Goal: Task Accomplishment & Management: Use online tool/utility

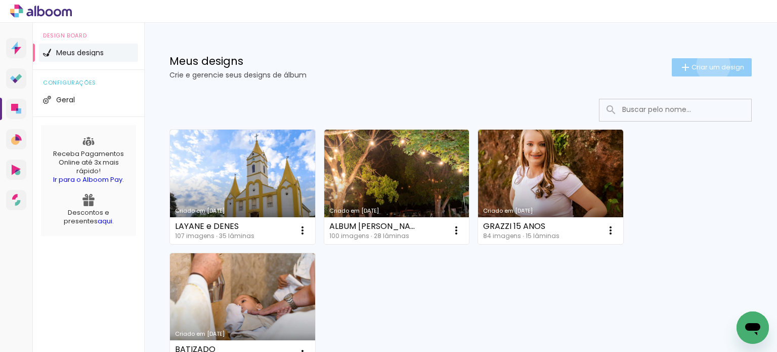
click at [703, 66] on span "Criar um design" at bounding box center [718, 67] width 53 height 7
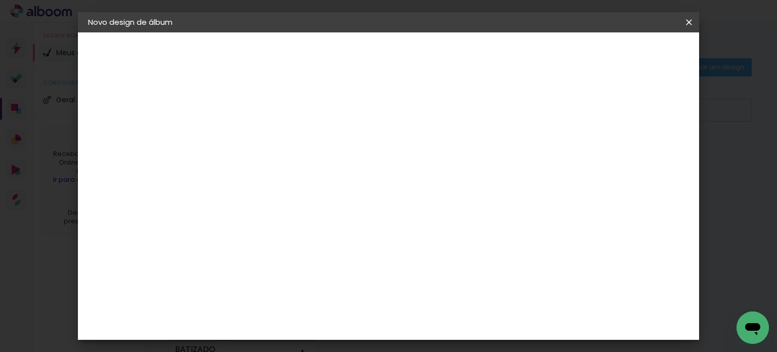
click at [253, 141] on input at bounding box center [253, 136] width 0 height 16
type input "ELOA 15 ANOS"
type paper-input "ELOA 15 ANOS"
click at [0, 0] on slot "Avançar" at bounding box center [0, 0] width 0 height 0
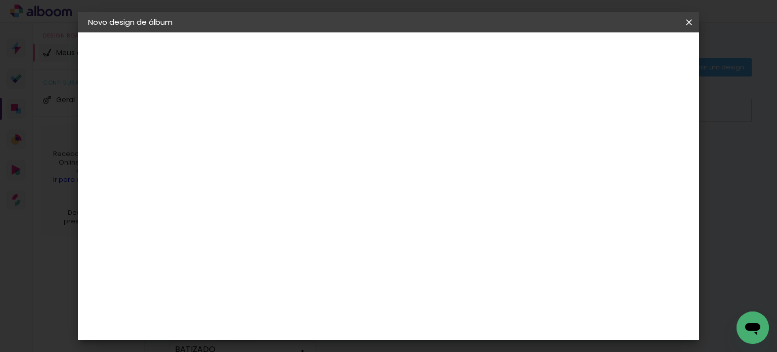
click at [310, 322] on div "[PERSON_NAME]" at bounding box center [279, 326] width 67 height 8
click at [0, 0] on slot "Avançar" at bounding box center [0, 0] width 0 height 0
click at [309, 176] on paper-input-container "Linha" at bounding box center [279, 177] width 59 height 26
click at [468, 174] on paper-item "Encadernados" at bounding box center [454, 168] width 202 height 20
type input "Encadernados"
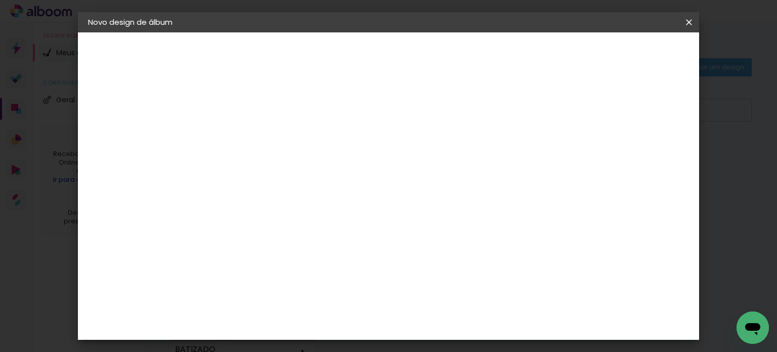
scroll to position [405, 0]
click at [418, 61] on paper-button "Avançar" at bounding box center [394, 53] width 50 height 17
click at [458, 57] on span "Iniciar design" at bounding box center [442, 57] width 31 height 14
